Goal: Transaction & Acquisition: Purchase product/service

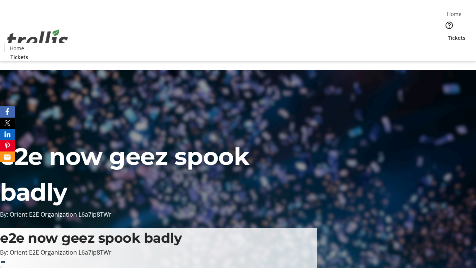
click at [448, 34] on span "Tickets" at bounding box center [457, 38] width 18 height 8
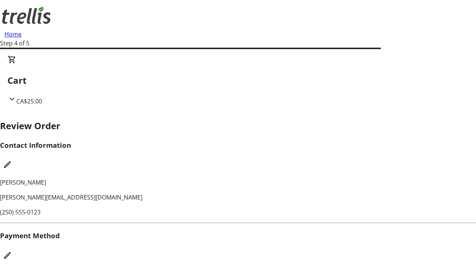
click at [12, 251] on mat-icon "Edit Payment Method" at bounding box center [7, 255] width 9 height 9
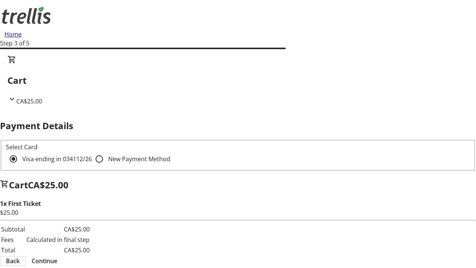
click at [92, 151] on input "New Payment Method" at bounding box center [99, 158] width 15 height 15
radio input "true"
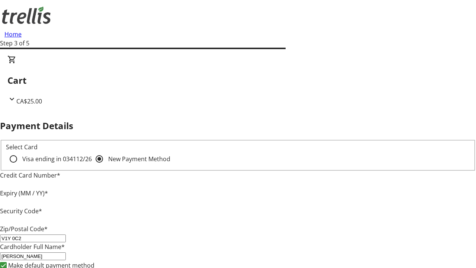
type input "V1Y 0C2"
